Goal: Information Seeking & Learning: Learn about a topic

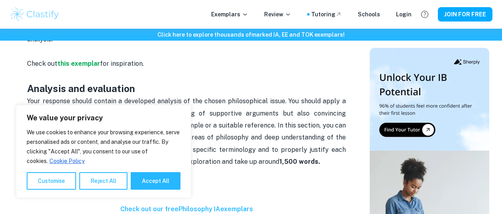
scroll to position [585, 0]
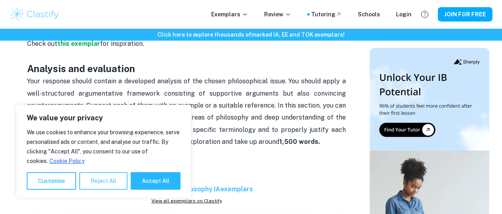
click at [116, 186] on button "Reject All" at bounding box center [103, 181] width 48 height 18
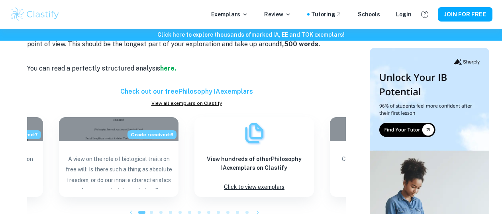
scroll to position [683, 0]
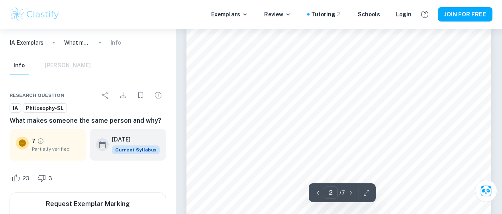
scroll to position [507, 0]
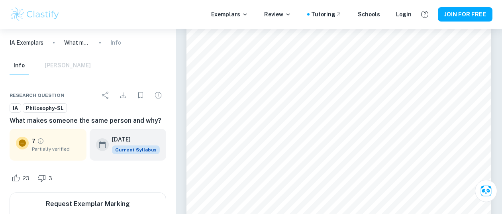
click at [65, 72] on div "Info [PERSON_NAME]" at bounding box center [50, 66] width 81 height 18
drag, startPoint x: 66, startPoint y: 69, endPoint x: 68, endPoint y: 65, distance: 4.1
click at [68, 65] on div "Info [PERSON_NAME]" at bounding box center [50, 66] width 81 height 18
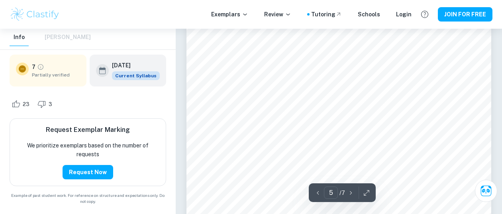
scroll to position [2080, 0]
type input "2"
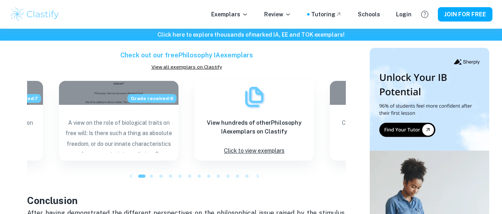
scroll to position [715, 0]
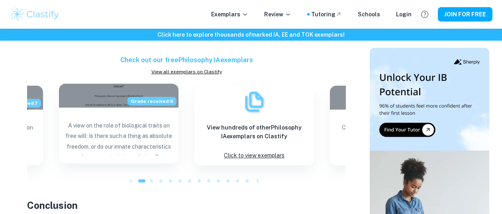
click at [148, 120] on p "A view on the role of biological traits on free will: Is there such a thing as …" at bounding box center [118, 137] width 107 height 35
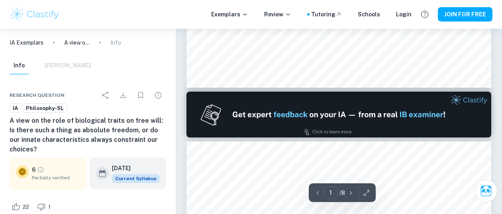
type input "2"
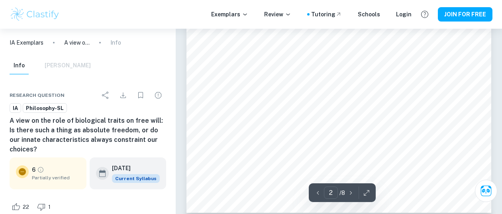
scroll to position [737, 0]
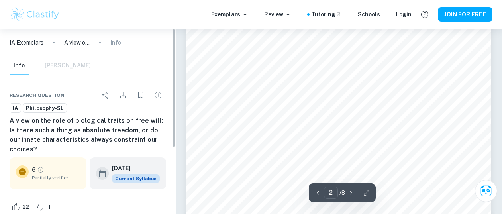
click at [94, 56] on div "IA Exemplars A view on the role of biological traits on free will: Is there suc…" at bounding box center [88, 43] width 176 height 28
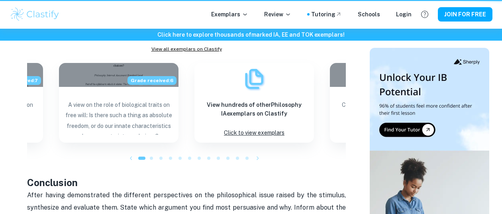
scroll to position [715, 0]
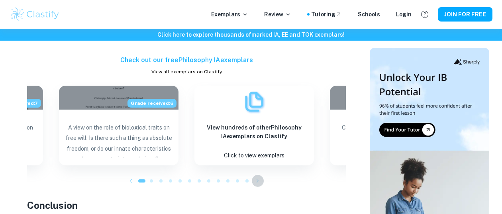
click at [260, 177] on icon "button" at bounding box center [258, 181] width 8 height 8
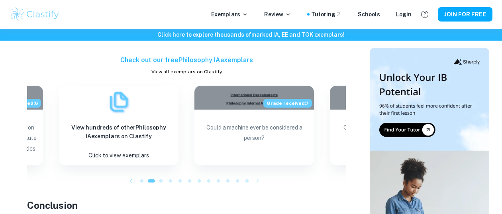
click at [260, 177] on icon "button" at bounding box center [258, 181] width 8 height 8
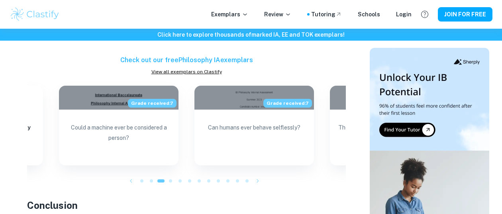
click at [260, 177] on icon "button" at bounding box center [258, 181] width 8 height 8
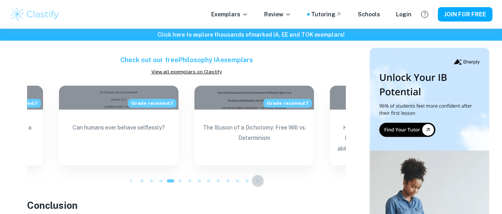
click at [260, 177] on icon "button" at bounding box center [258, 181] width 8 height 8
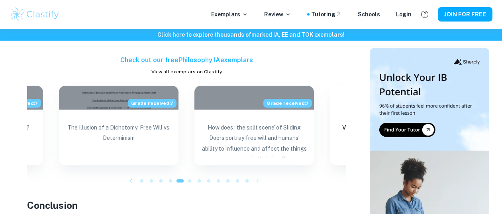
click at [260, 177] on icon "button" at bounding box center [258, 181] width 8 height 8
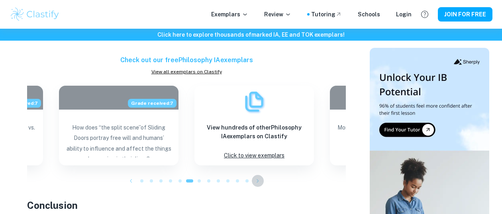
click at [260, 177] on icon "button" at bounding box center [258, 181] width 8 height 8
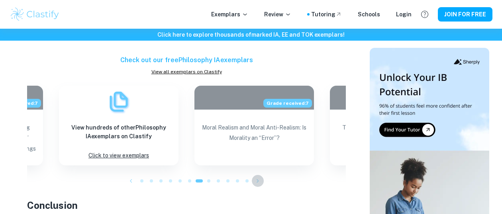
click at [260, 177] on icon "button" at bounding box center [258, 181] width 8 height 8
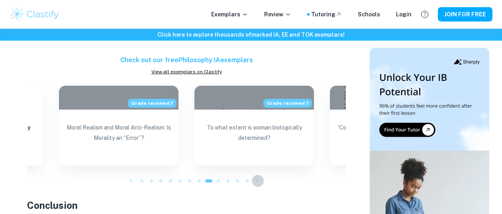
click at [260, 177] on icon "button" at bounding box center [258, 181] width 8 height 8
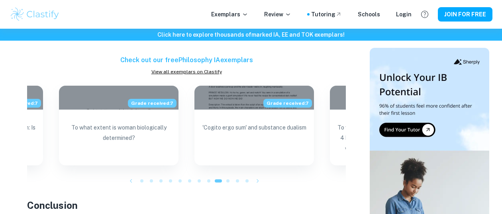
click at [262, 175] on button "button" at bounding box center [258, 181] width 12 height 12
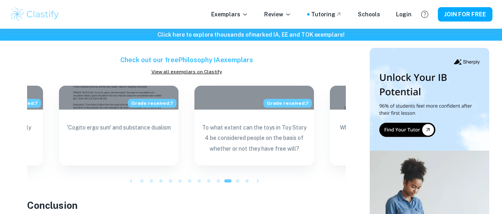
click at [262, 175] on button "button" at bounding box center [258, 181] width 12 height 12
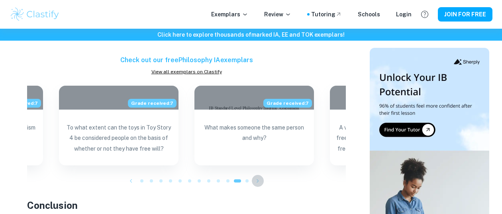
click at [262, 175] on button "button" at bounding box center [258, 181] width 12 height 12
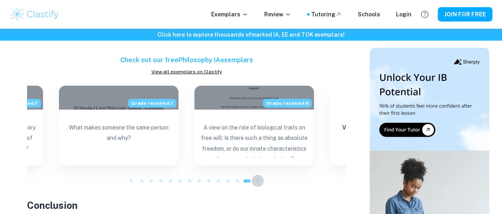
click at [262, 175] on button "button" at bounding box center [258, 181] width 12 height 12
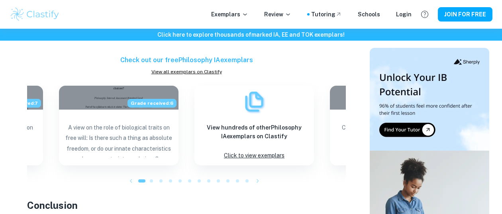
click at [262, 175] on button "button" at bounding box center [258, 181] width 12 height 12
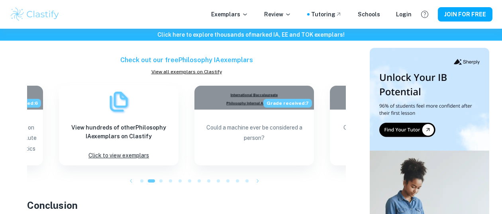
click at [262, 175] on button "button" at bounding box center [258, 181] width 12 height 12
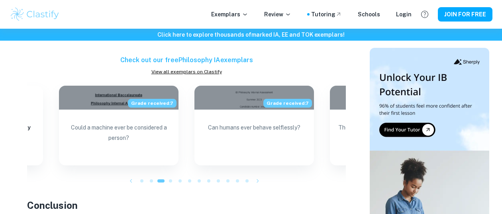
click at [142, 179] on span at bounding box center [141, 180] width 3 height 3
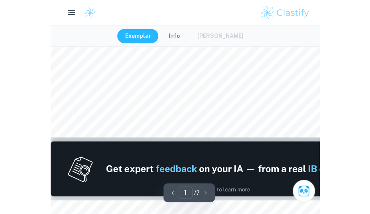
scroll to position [350, 0]
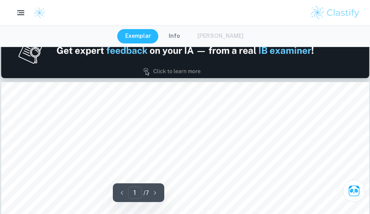
type input "2"
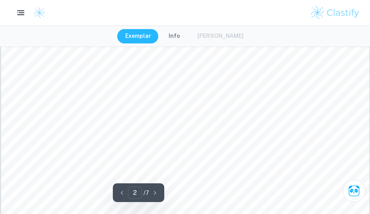
scroll to position [932, 0]
